Goal: Information Seeking & Learning: Find specific fact

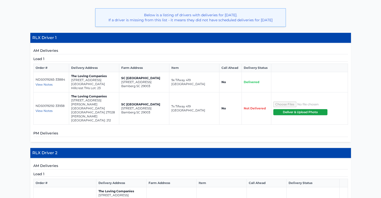
scroll to position [131, 0]
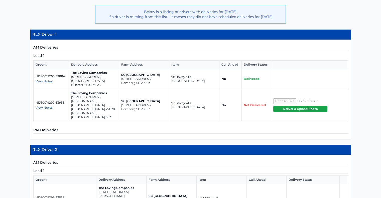
drag, startPoint x: 109, startPoint y: 80, endPoint x: 71, endPoint y: 76, distance: 38.7
click at [71, 76] on td "The Loving Companies [STREET_ADDRESS] Hillcrest THs Lot: 23" at bounding box center [94, 79] width 50 height 20
copy td "[STREET_ADDRESS]"
drag, startPoint x: 102, startPoint y: 100, endPoint x: 69, endPoint y: 97, distance: 33.2
click at [69, 97] on td "The Loving Companies [STREET_ADDRESS][PERSON_NAME][PERSON_NAME]" at bounding box center [94, 105] width 50 height 32
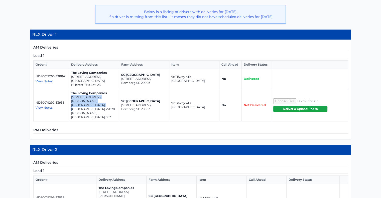
copy td "[STREET_ADDRESS][PERSON_NAME]"
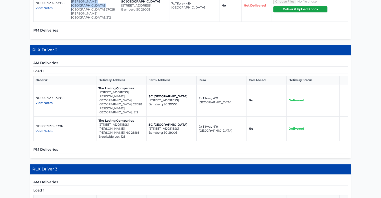
scroll to position [233, 0]
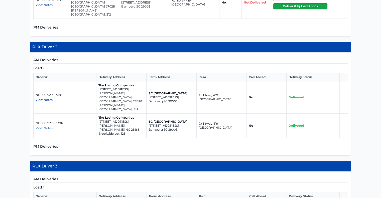
click at [129, 95] on p "[GEOGRAPHIC_DATA] [GEOGRAPHIC_DATA] 27028" at bounding box center [121, 99] width 46 height 8
drag, startPoint x: 129, startPoint y: 79, endPoint x: 98, endPoint y: 76, distance: 30.9
click at [98, 81] on td "The Loving Companies [STREET_ADDRESS][PERSON_NAME][PERSON_NAME]" at bounding box center [121, 97] width 50 height 32
copy td "[STREET_ADDRESS][PERSON_NAME]"
drag, startPoint x: 129, startPoint y: 99, endPoint x: 97, endPoint y: 97, distance: 32.1
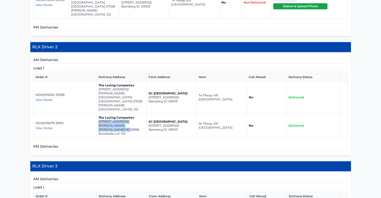
click at [97, 114] on td "The Loving Companies [STREET_ADDRESS][PERSON_NAME][PERSON_NAME] Brookside Lot: …" at bounding box center [121, 126] width 50 height 24
copy td "[STREET_ADDRESS][PERSON_NAME][PERSON_NAME]"
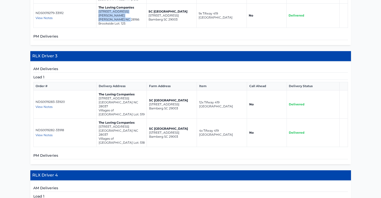
scroll to position [350, 0]
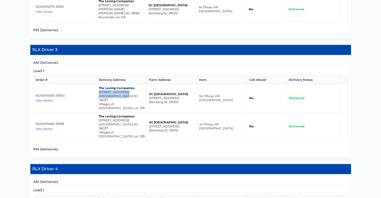
drag, startPoint x: 125, startPoint y: 66, endPoint x: 97, endPoint y: 63, distance: 28.5
click at [97, 84] on td "The Loving Companies [STREET_ADDRESS]" at bounding box center [122, 98] width 50 height 28
copy td "[STREET_ADDRESS]"
click at [125, 122] on p "[GEOGRAPHIC_DATA] NC 28037" at bounding box center [122, 126] width 46 height 8
drag, startPoint x: 125, startPoint y: 86, endPoint x: 97, endPoint y: 83, distance: 27.7
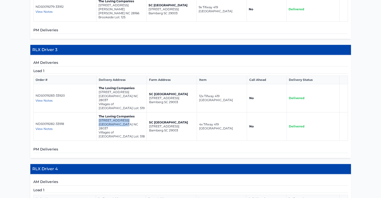
click at [97, 112] on td "The Loving Companies [STREET_ADDRESS] Lot: 518" at bounding box center [122, 126] width 50 height 28
copy td "[STREET_ADDRESS]"
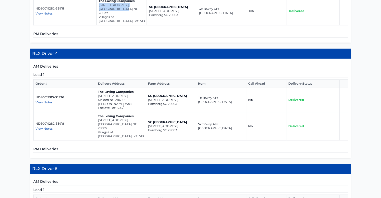
scroll to position [467, 0]
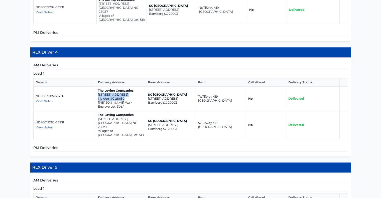
drag, startPoint x: 127, startPoint y: 53, endPoint x: 97, endPoint y: 50, distance: 29.9
click at [97, 87] on td "The Loving Companies [STREET_ADDRESS][GEOGRAPHIC_DATA][PERSON_NAME] Enclave Lot…" at bounding box center [121, 99] width 50 height 24
copy td "[STREET_ADDRESS]"
drag, startPoint x: 124, startPoint y: 76, endPoint x: 97, endPoint y: 73, distance: 27.0
click at [97, 111] on td "The Loving Companies [STREET_ADDRESS] Lot: 518" at bounding box center [121, 125] width 50 height 28
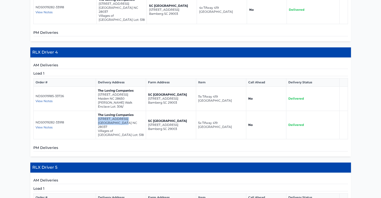
copy td "[STREET_ADDRESS]"
drag, startPoint x: 124, startPoint y: 52, endPoint x: 96, endPoint y: 49, distance: 28.4
click at [96, 87] on td "The Loving Companies [STREET_ADDRESS][GEOGRAPHIC_DATA][PERSON_NAME] Enclave Lot…" at bounding box center [121, 99] width 50 height 24
click at [102, 93] on p "[STREET_ADDRESS]" at bounding box center [121, 95] width 46 height 4
drag, startPoint x: 126, startPoint y: 52, endPoint x: 98, endPoint y: 50, distance: 28.9
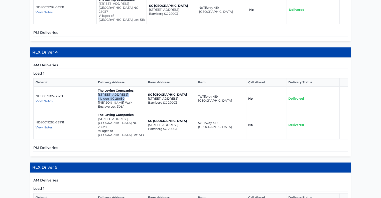
click at [98, 87] on td "The Loving Companies [STREET_ADDRESS][GEOGRAPHIC_DATA][PERSON_NAME] Enclave Lot…" at bounding box center [121, 99] width 50 height 24
copy td "[STREET_ADDRESS]"
drag, startPoint x: 125, startPoint y: 77, endPoint x: 98, endPoint y: 74, distance: 27.9
click at [98, 111] on td "The Loving Companies [STREET_ADDRESS] Lot: 518" at bounding box center [121, 125] width 50 height 28
copy td "[STREET_ADDRESS]"
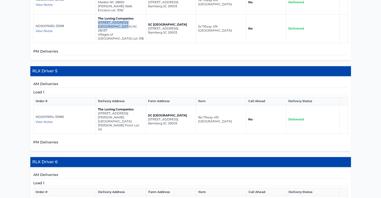
scroll to position [564, 0]
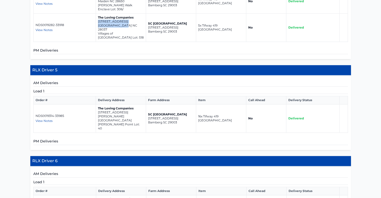
drag, startPoint x: 131, startPoint y: 62, endPoint x: 97, endPoint y: 59, distance: 33.9
click at [97, 104] on td "The Loving Companies [STREET_ADDRESS][PERSON_NAME][PERSON_NAME] Lot: 40" at bounding box center [121, 118] width 50 height 28
drag, startPoint x: 314, startPoint y: 167, endPoint x: 236, endPoint y: 128, distance: 87.0
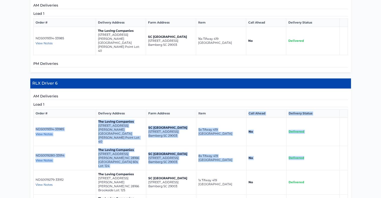
scroll to position [637, 0]
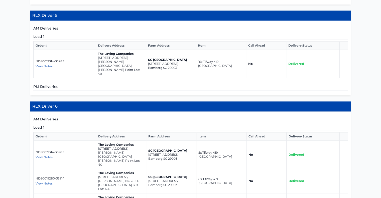
scroll to position [621, 0]
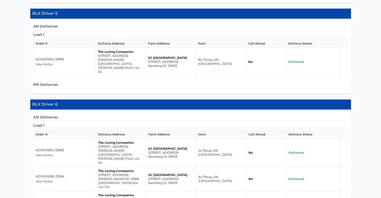
drag, startPoint x: 133, startPoint y: 87, endPoint x: 98, endPoint y: 85, distance: 35.1
click at [98, 139] on td "The Loving Companies [STREET_ADDRESS][PERSON_NAME][PERSON_NAME] Lot: 40" at bounding box center [121, 153] width 50 height 28
drag, startPoint x: 129, startPoint y: 107, endPoint x: 98, endPoint y: 105, distance: 30.9
click at [98, 167] on td "The Loving Companies [STREET_ADDRESS][PERSON_NAME]" at bounding box center [121, 179] width 50 height 24
drag, startPoint x: 127, startPoint y: 128, endPoint x: 98, endPoint y: 125, distance: 29.4
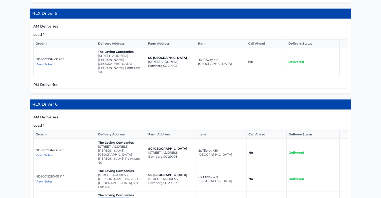
drag, startPoint x: 128, startPoint y: 148, endPoint x: 97, endPoint y: 145, distance: 30.9
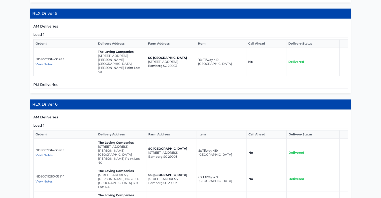
drag, startPoint x: 127, startPoint y: 149, endPoint x: 98, endPoint y: 143, distance: 29.8
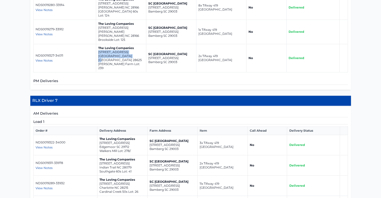
scroll to position [793, 0]
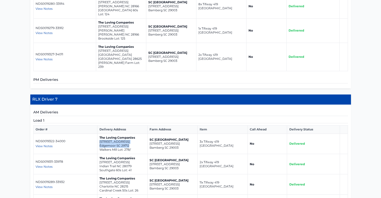
drag, startPoint x: 129, startPoint y: 58, endPoint x: 99, endPoint y: 55, distance: 30.7
click at [99, 134] on td "The Loving Companies [STREET_ADDRESS] Walkers Mill Lot: 278/" at bounding box center [122, 144] width 50 height 20
drag, startPoint x: 130, startPoint y: 79, endPoint x: 98, endPoint y: 76, distance: 32.4
click at [98, 154] on td "The Loving Companies [STREET_ADDRESS]" at bounding box center [122, 164] width 50 height 20
drag, startPoint x: 128, startPoint y: 98, endPoint x: 98, endPoint y: 96, distance: 29.9
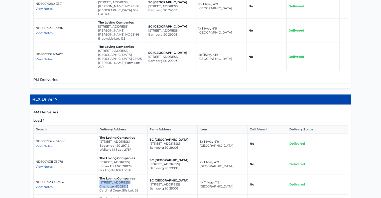
click at [98, 174] on td "The Loving Companies [STREET_ADDRESS] 50s Lot: 26" at bounding box center [122, 184] width 50 height 20
drag, startPoint x: 124, startPoint y: 118, endPoint x: 99, endPoint y: 116, distance: 25.9
